Goal: Information Seeking & Learning: Learn about a topic

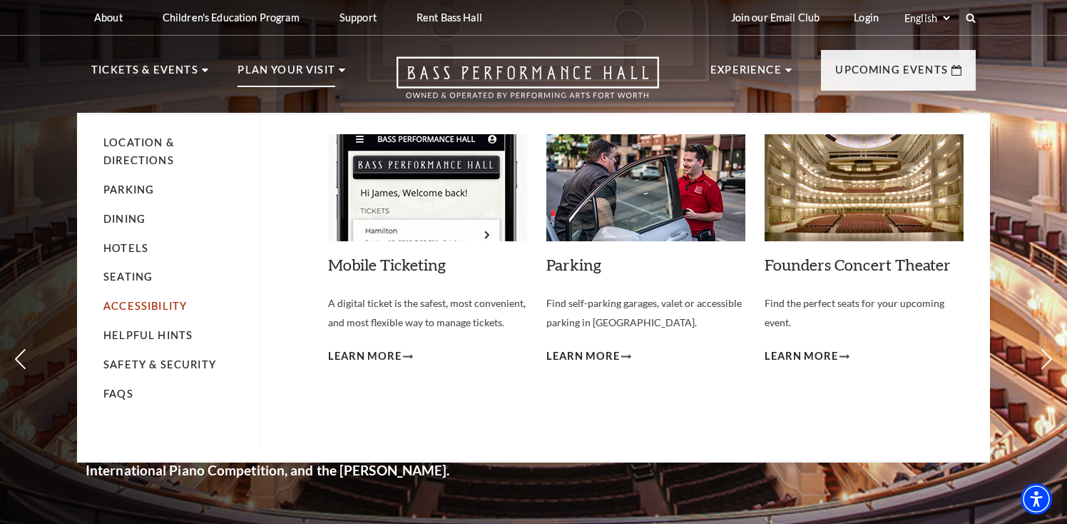
click at [121, 305] on link "Accessibility" at bounding box center [144, 306] width 83 height 12
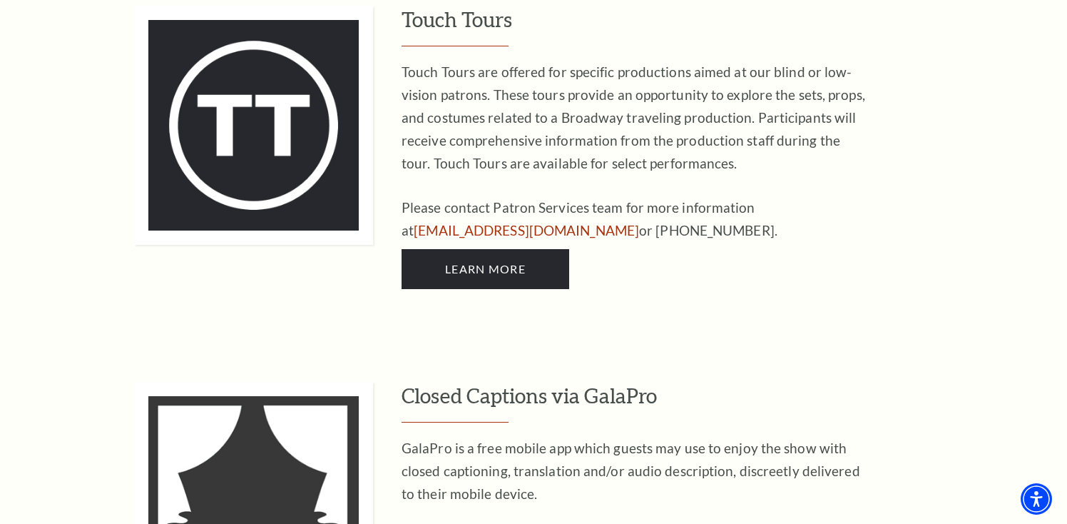
scroll to position [2988, 0]
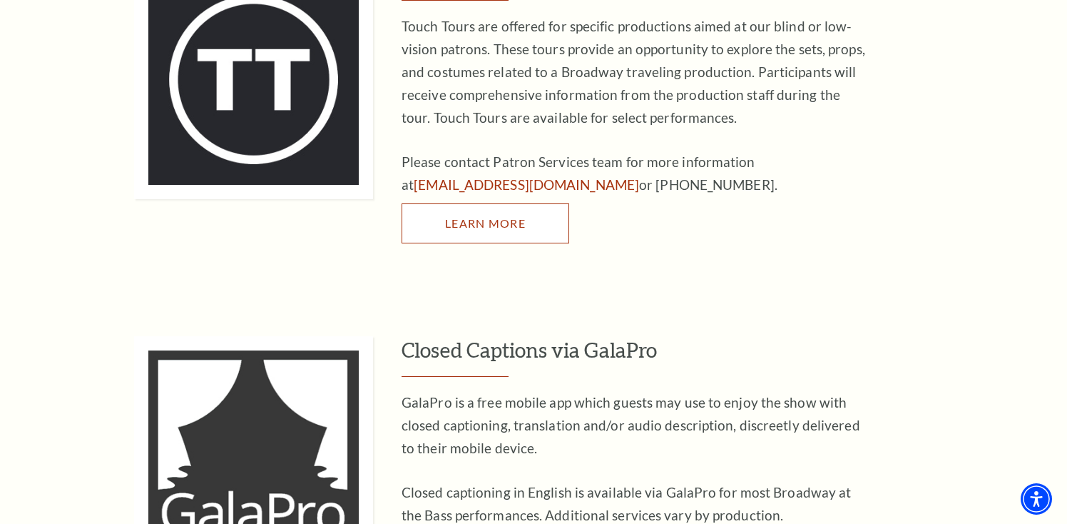
click at [532, 203] on link "Learn More" at bounding box center [486, 223] width 168 height 40
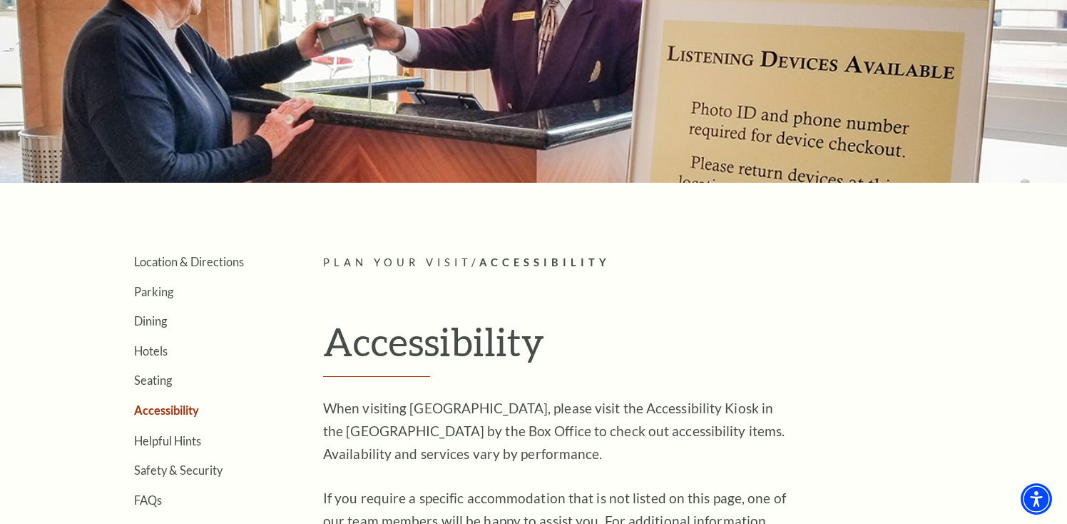
scroll to position [0, 0]
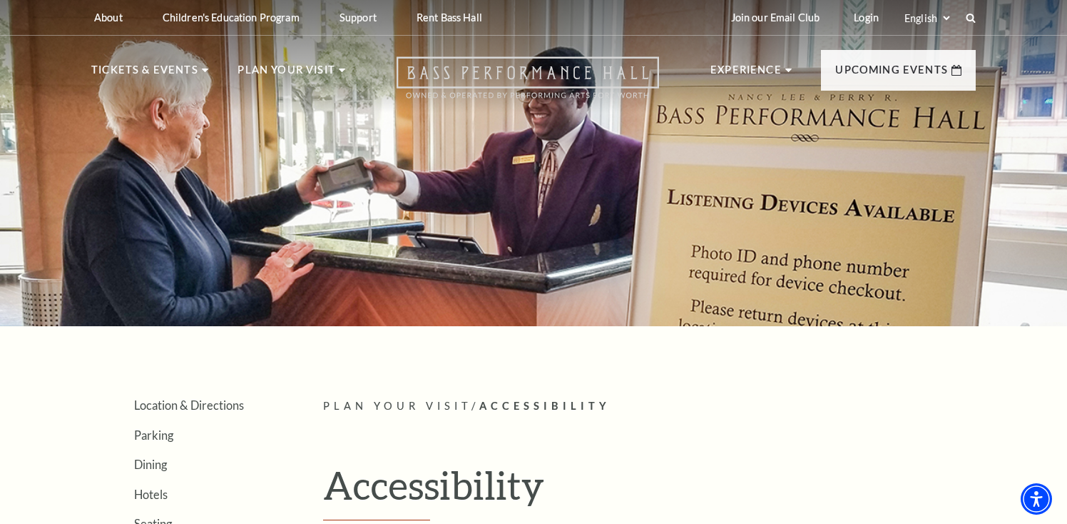
click at [620, 68] on use "Open this option" at bounding box center [528, 77] width 263 height 41
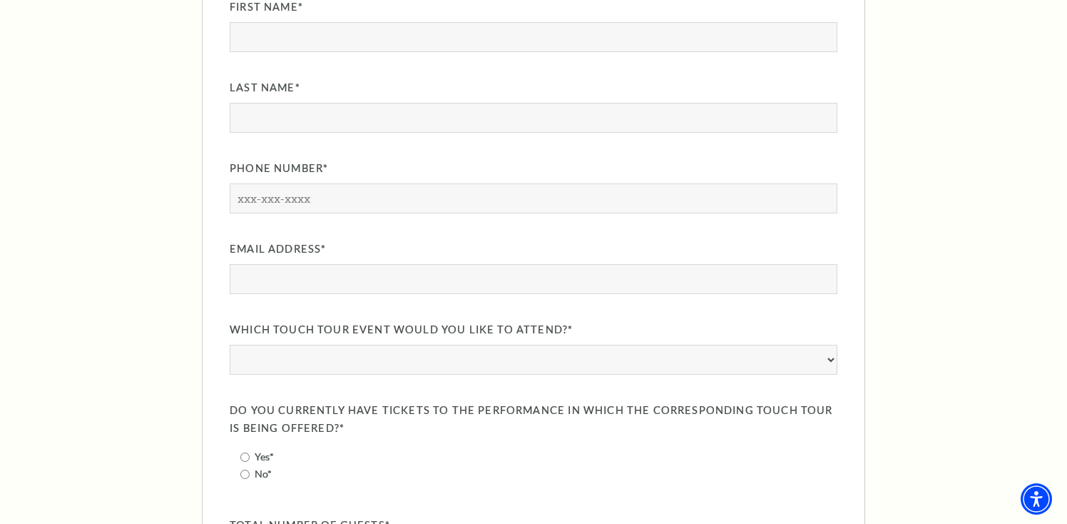
scroll to position [1303, 0]
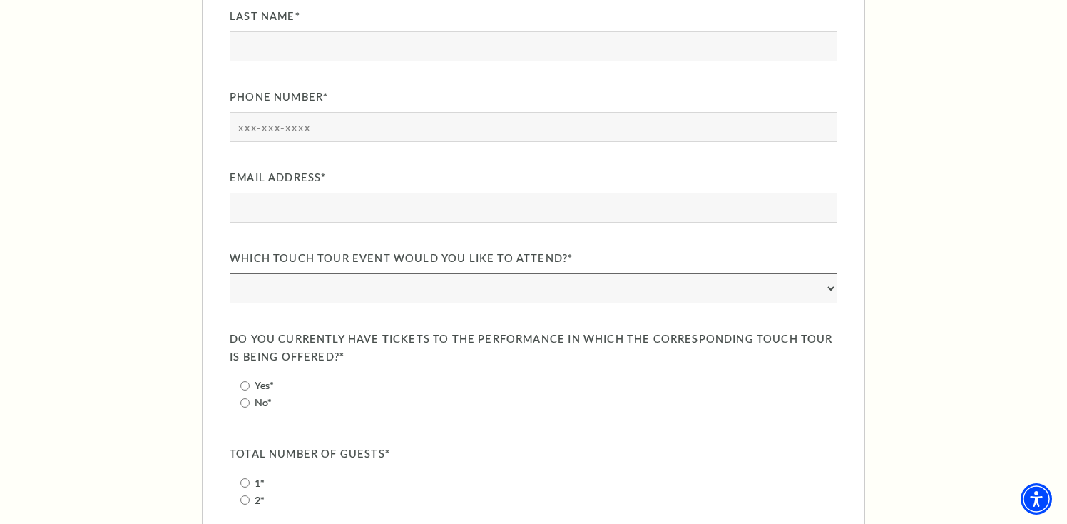
click at [830, 291] on select "A Beautiful Noise: The Neil Diamond Musical: November 1, 2025 & Juliet: Novembe…" at bounding box center [534, 288] width 608 height 30
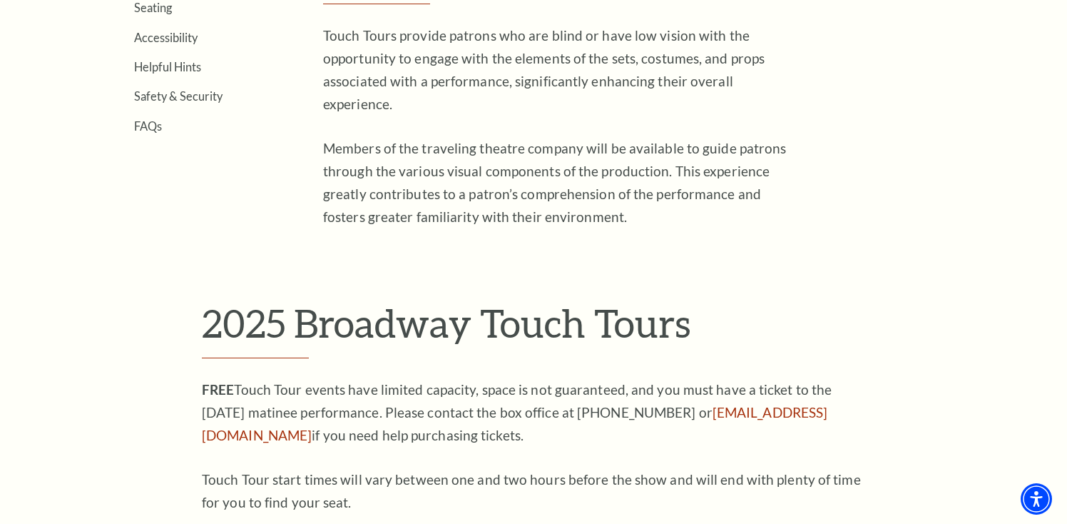
scroll to position [0, 0]
